Goal: Navigation & Orientation: Understand site structure

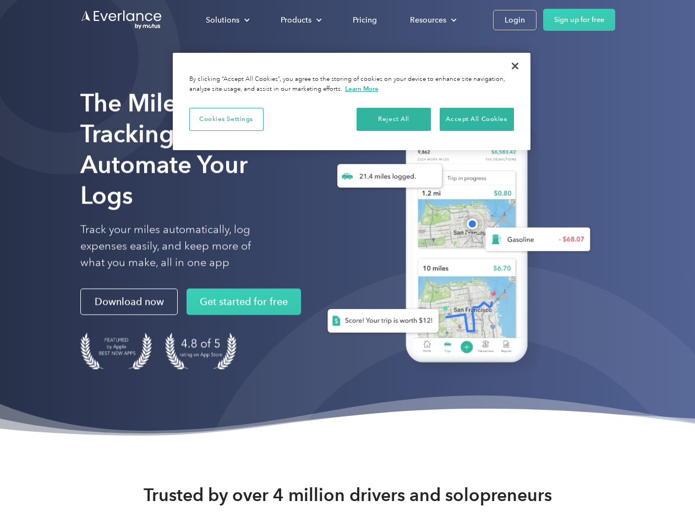
click at [227, 20] on div "Solutions" at bounding box center [223, 20] width 34 height 14
click at [300, 20] on div "Products" at bounding box center [296, 20] width 31 height 14
click at [432, 20] on div "Resources" at bounding box center [428, 20] width 36 height 14
click at [226, 119] on button "Cookies Settings" at bounding box center [226, 119] width 74 height 23
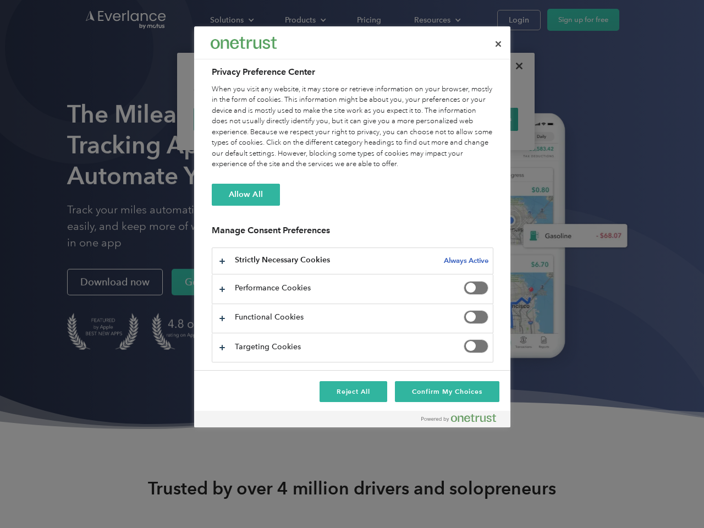
click at [394, 119] on div "When you visit any website, it may store or retrieve information on your browse…" at bounding box center [353, 127] width 282 height 86
click at [477, 119] on div "When you visit any website, it may store or retrieve information on your browse…" at bounding box center [353, 127] width 282 height 86
click at [515, 66] on div at bounding box center [352, 264] width 704 height 528
